Goal: Find specific page/section: Find specific page/section

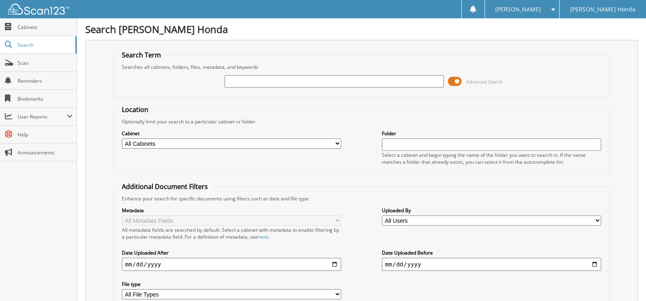
paste input "007336"
type input "007336"
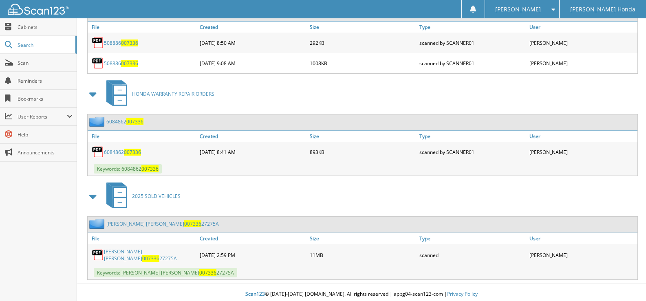
scroll to position [998, 0]
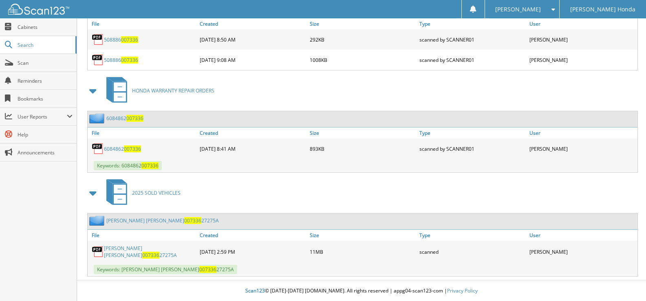
click at [146, 248] on link "[PERSON_NAME] [PERSON_NAME] 007336 27275A" at bounding box center [150, 252] width 92 height 14
